Goal: Information Seeking & Learning: Learn about a topic

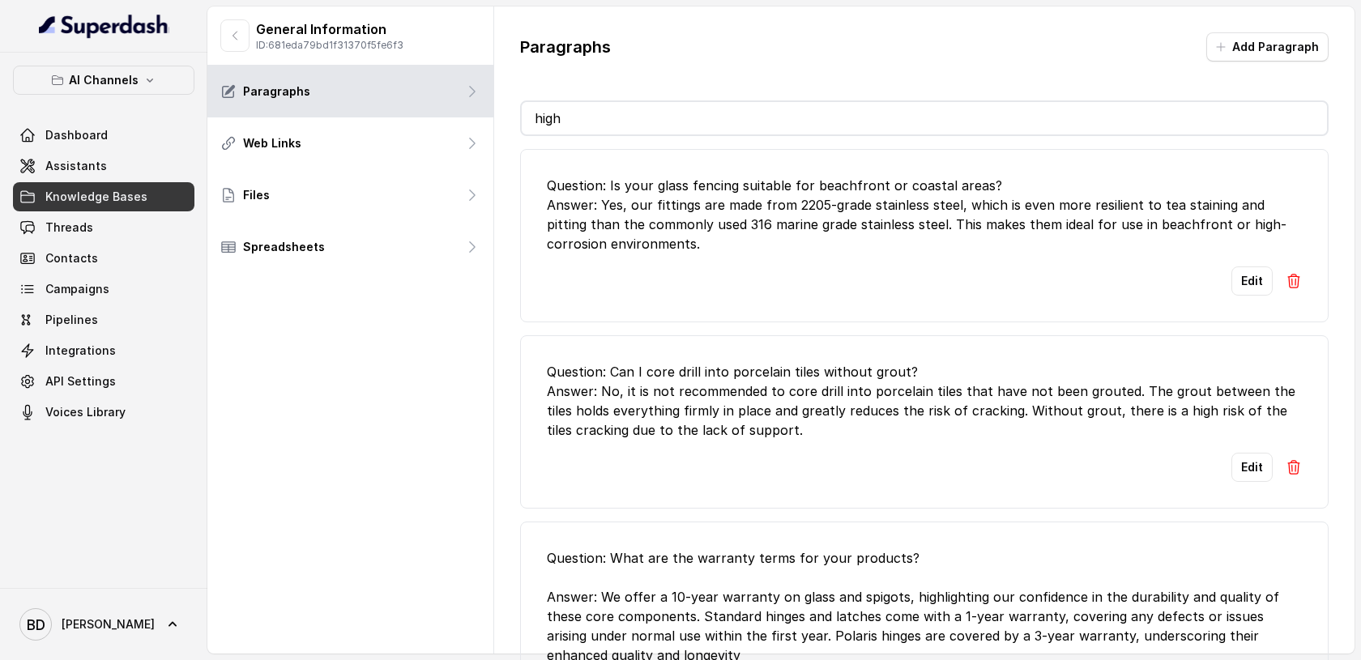
scroll to position [30, 0]
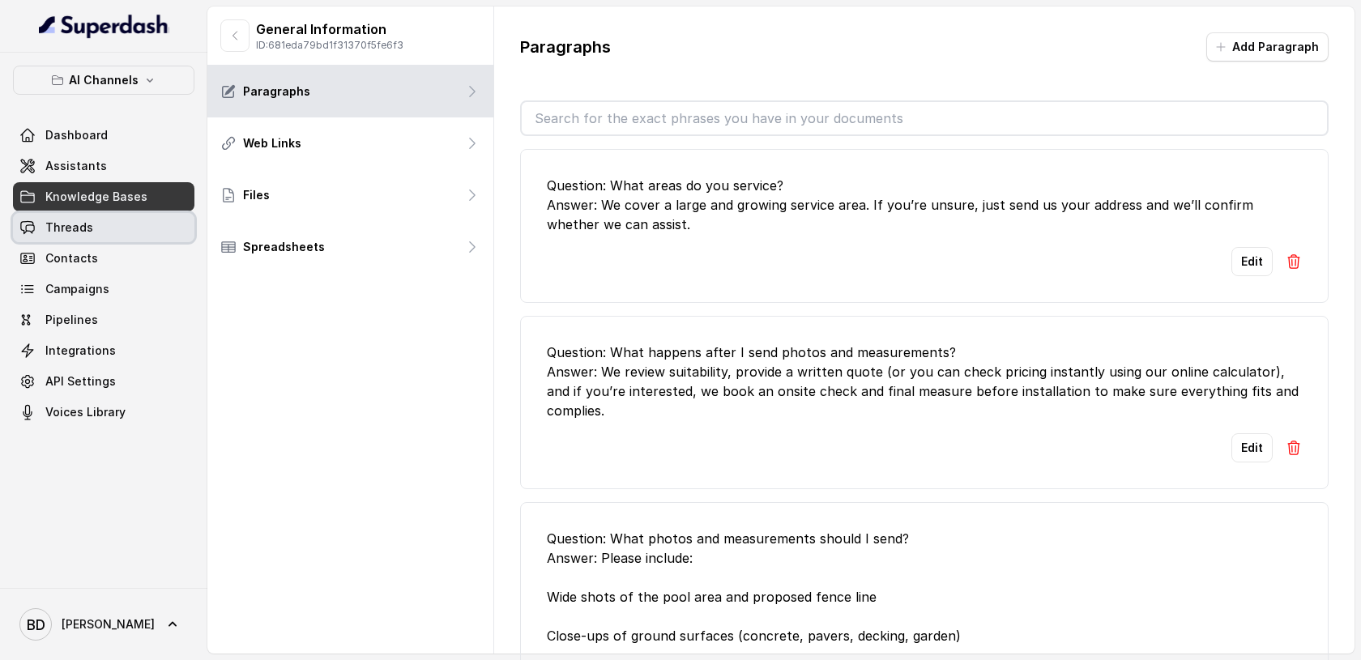
click at [79, 220] on span "Threads" at bounding box center [69, 228] width 48 height 16
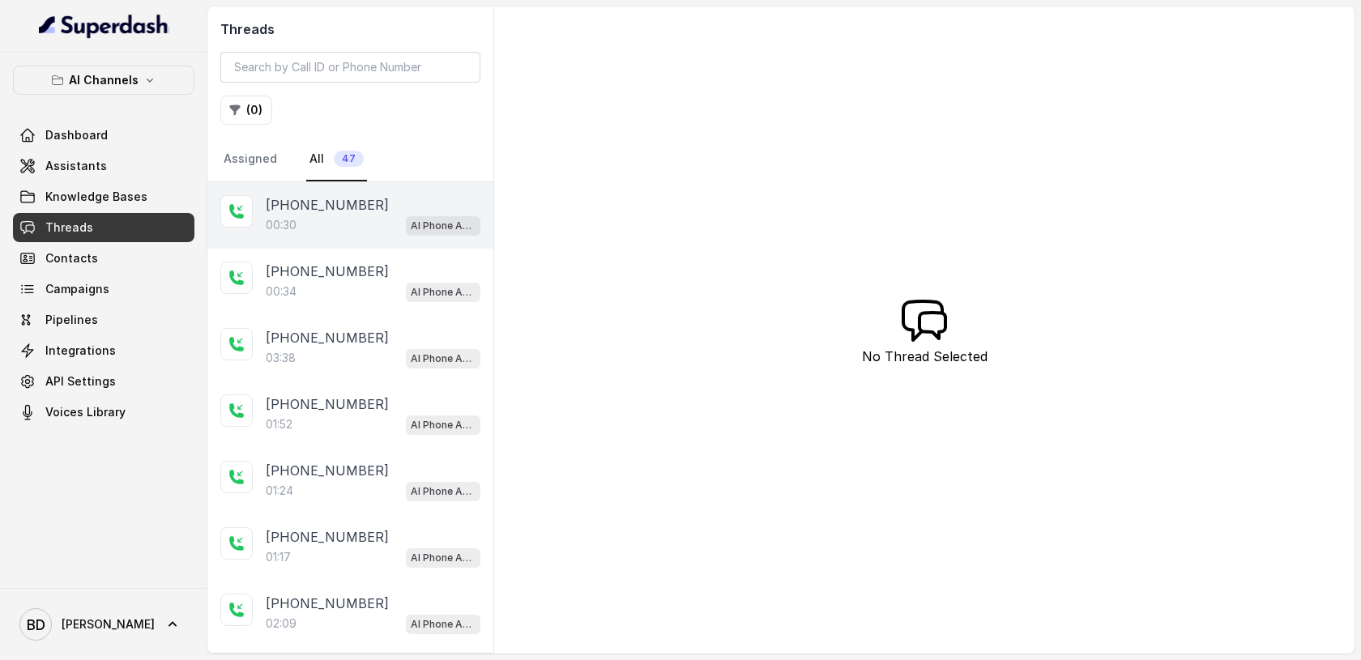
click at [301, 203] on p "[PHONE_NUMBER]" at bounding box center [327, 204] width 123 height 19
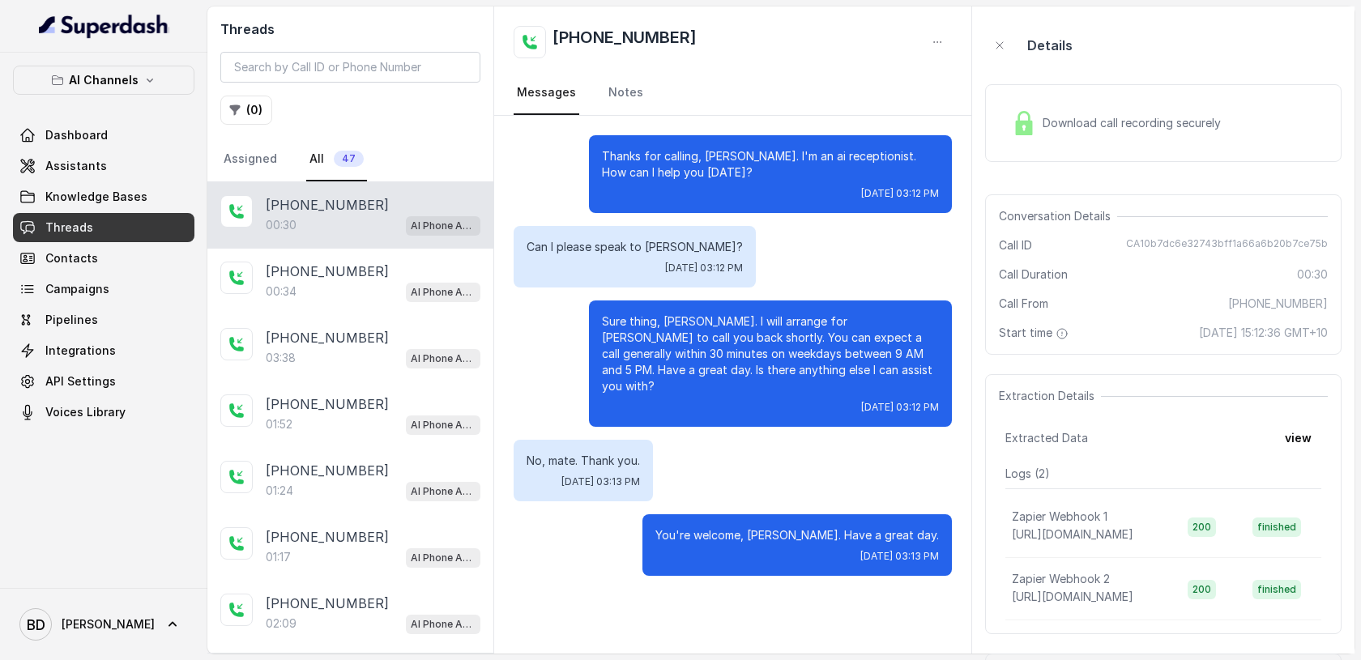
click at [1023, 125] on img at bounding box center [1024, 123] width 24 height 24
